Goal: Find specific page/section: Find specific page/section

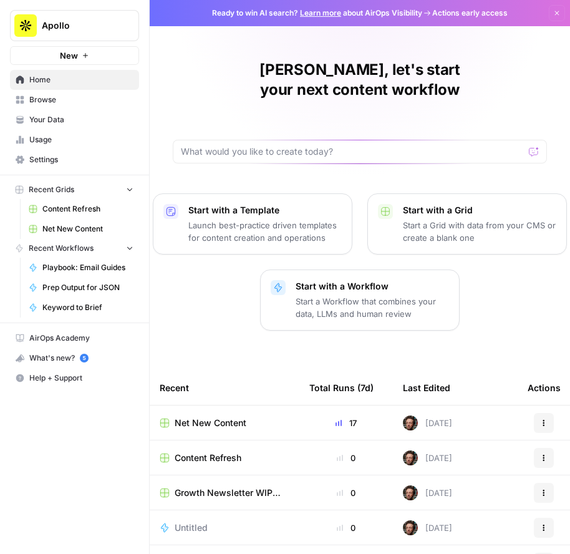
scroll to position [96, 0]
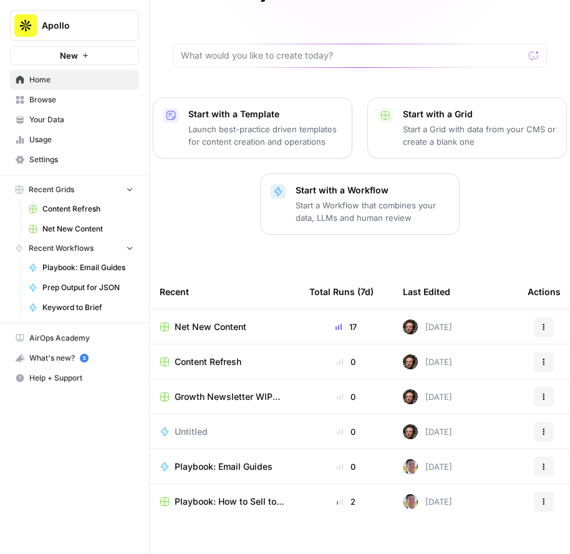
click at [211, 320] on span "Net New Content" at bounding box center [211, 326] width 72 height 12
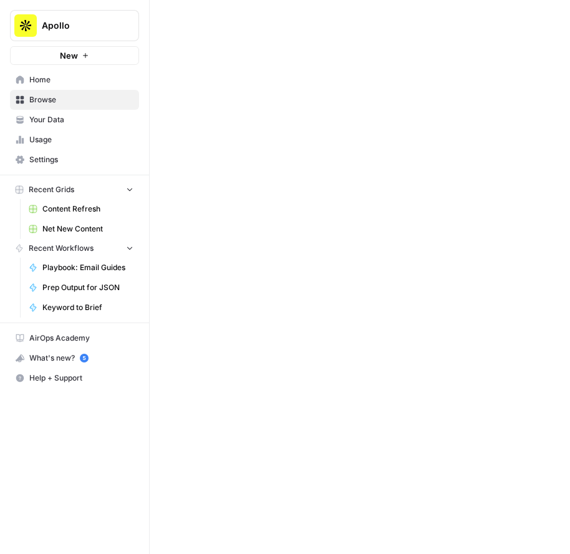
click at [211, 305] on div at bounding box center [360, 277] width 420 height 554
